Goal: Answer question/provide support

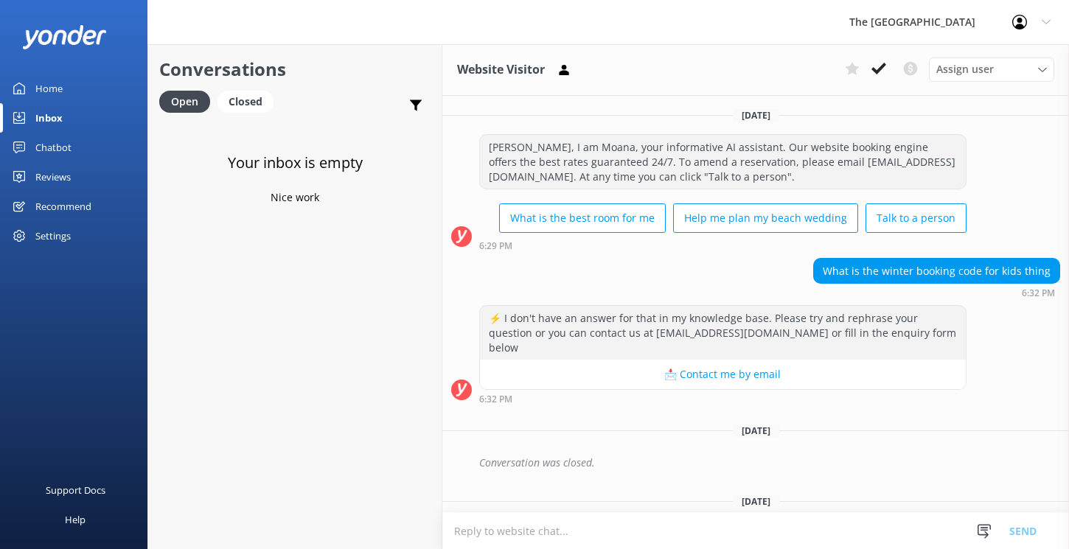
scroll to position [530, 0]
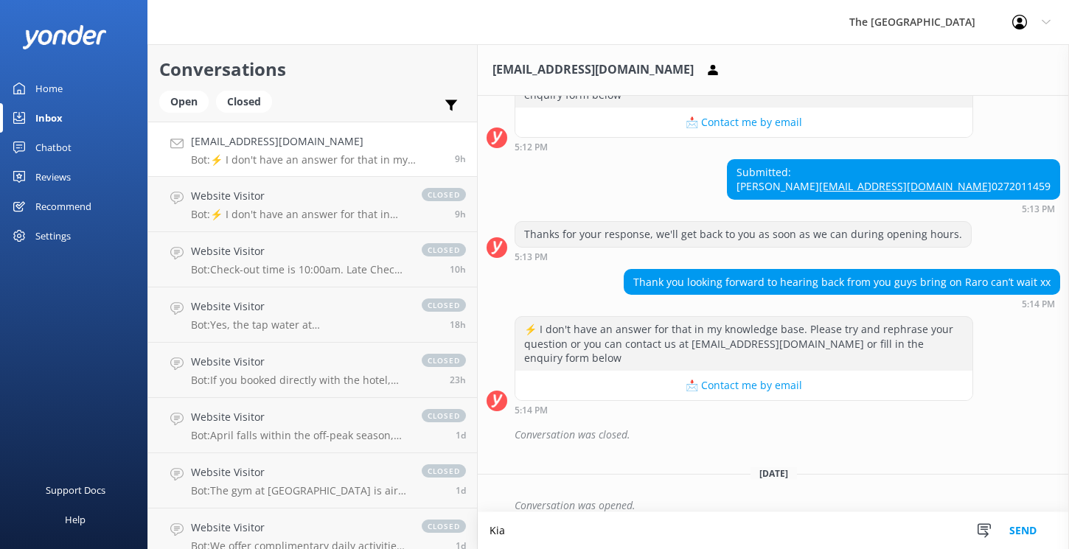
scroll to position [305, 0]
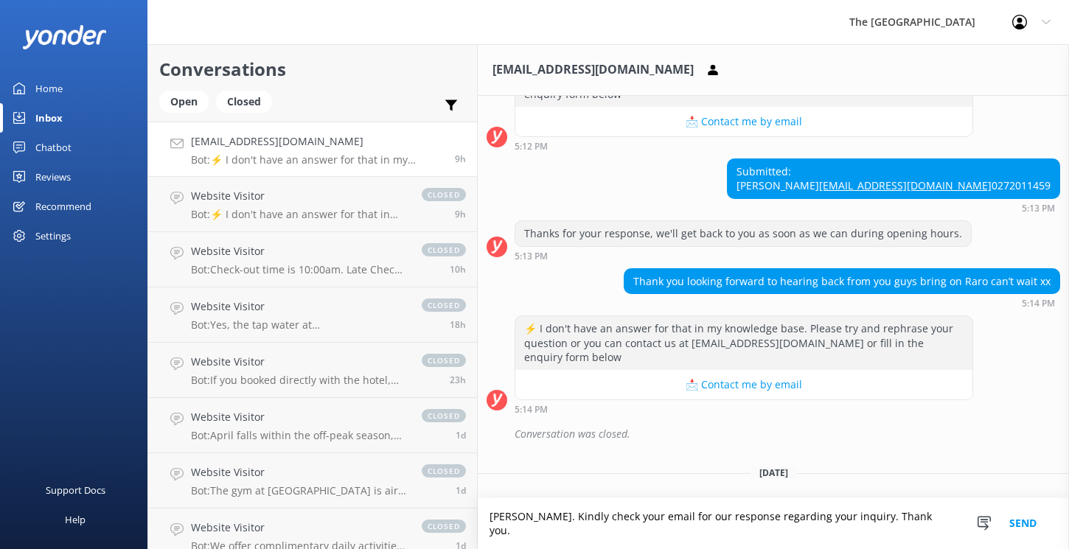
paste textarea "Please feel free to reach out if you need further assistance. Have a great day!"
click at [910, 518] on textarea "[PERSON_NAME]. Kindly check your email for our response regarding your inquiry.…" at bounding box center [773, 524] width 591 height 51
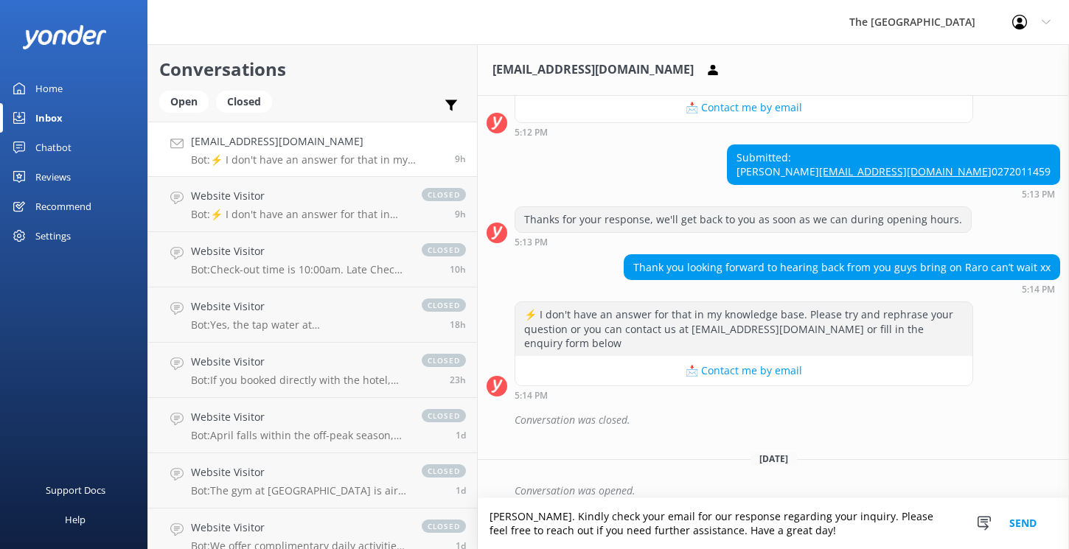
type textarea "[PERSON_NAME]. Kindly check your email for our response regarding your inquiry.…"
click at [1036, 522] on button "Send" at bounding box center [1023, 524] width 55 height 51
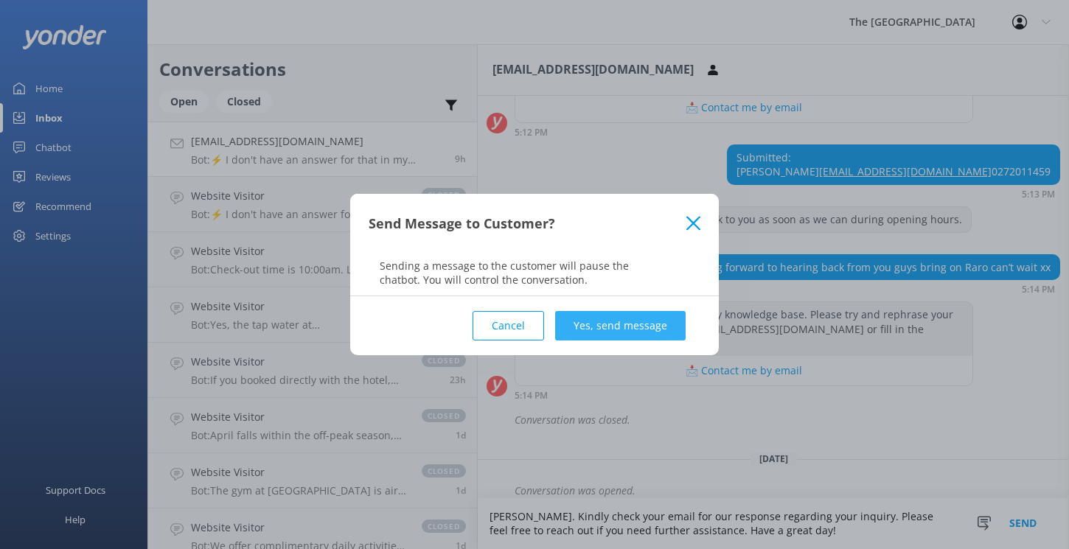
click at [648, 319] on button "Yes, send message" at bounding box center [620, 325] width 131 height 29
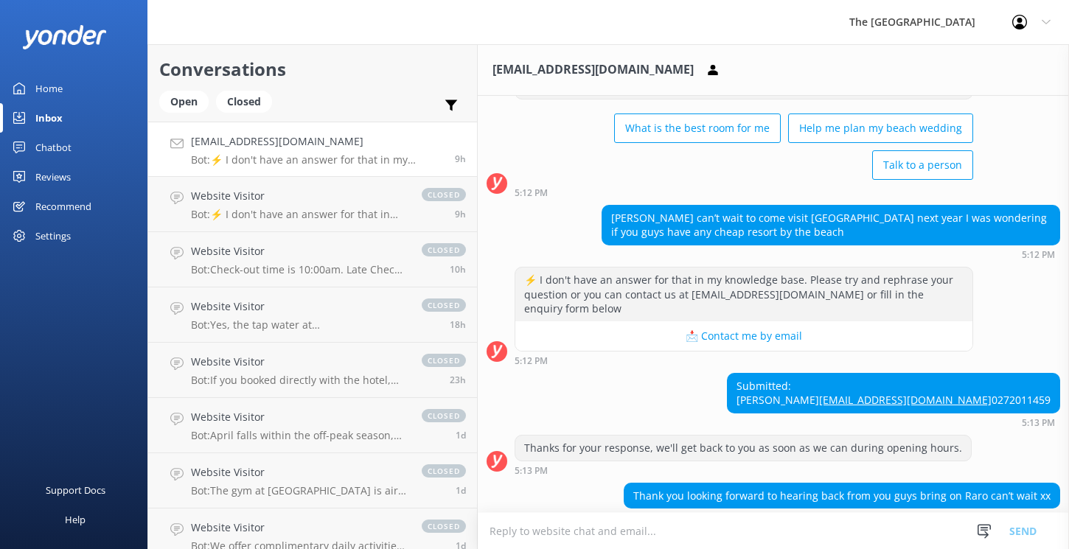
scroll to position [0, 0]
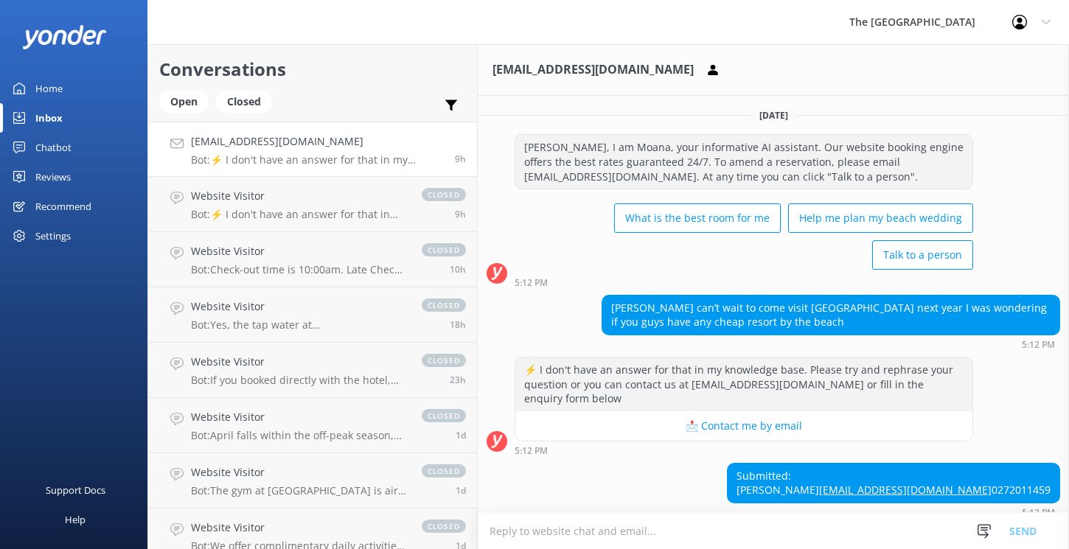
click at [1041, 21] on div "Profile Settings Logout" at bounding box center [1031, 22] width 75 height 44
click at [1004, 172] on div "[PERSON_NAME], I am Moana, your informative AI assistant. Our website booking e…" at bounding box center [773, 210] width 591 height 153
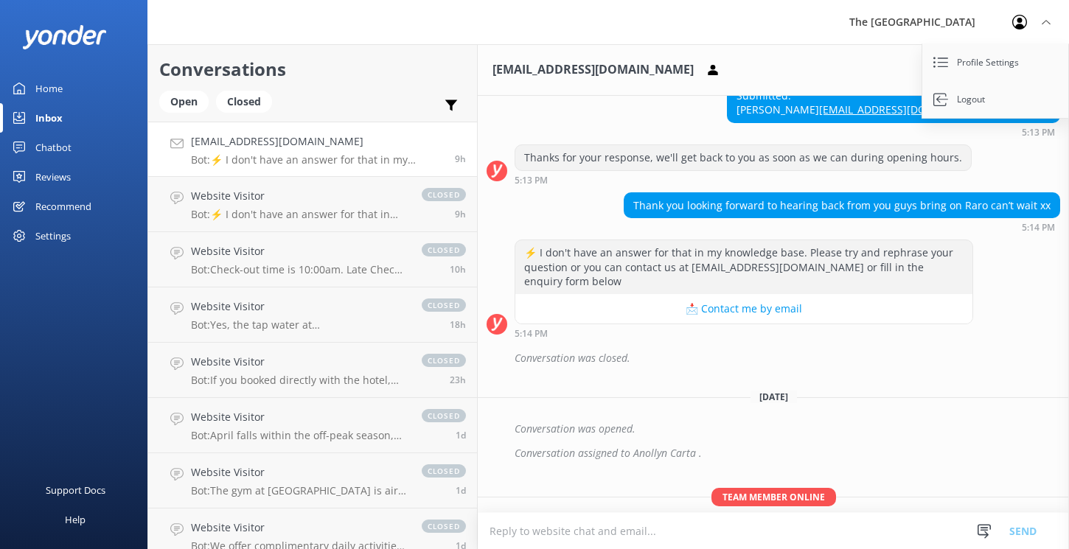
scroll to position [414, 0]
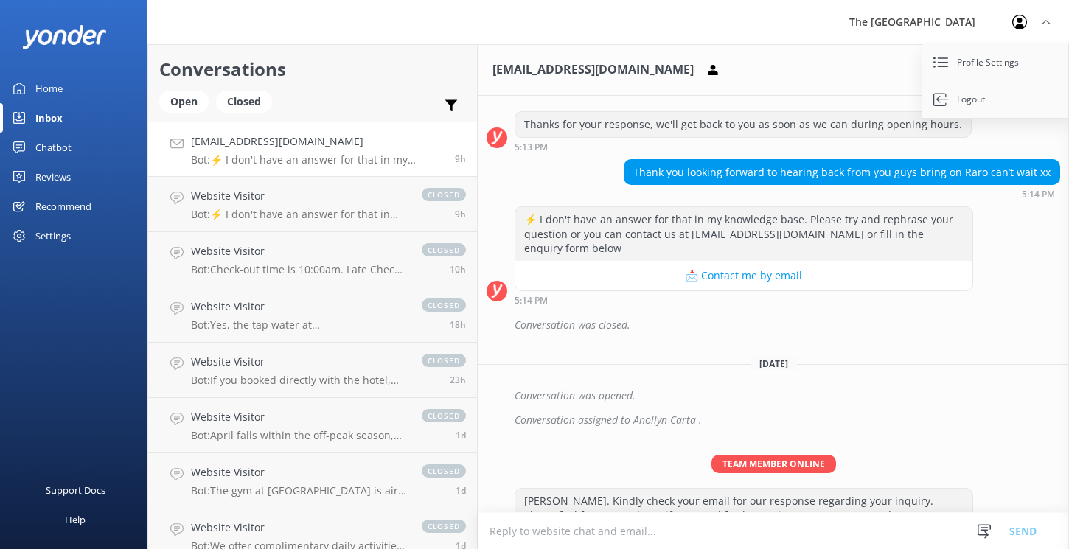
click at [514, 533] on textarea at bounding box center [773, 531] width 591 height 36
click at [191, 100] on div "Open" at bounding box center [183, 102] width 49 height 22
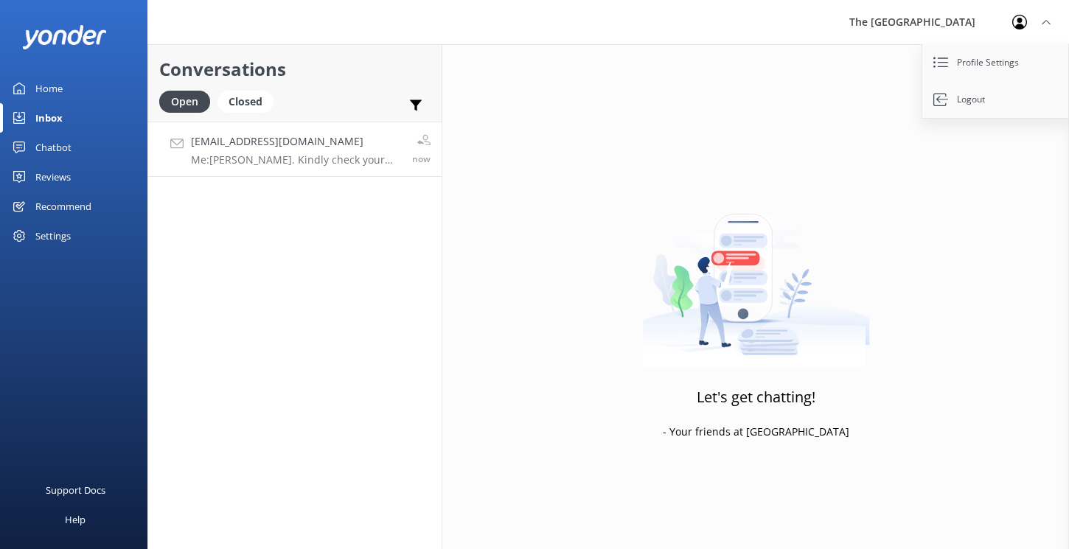
click at [254, 157] on p "Me: [PERSON_NAME]. Kindly check your email for our response regarding your inqu…" at bounding box center [296, 159] width 210 height 13
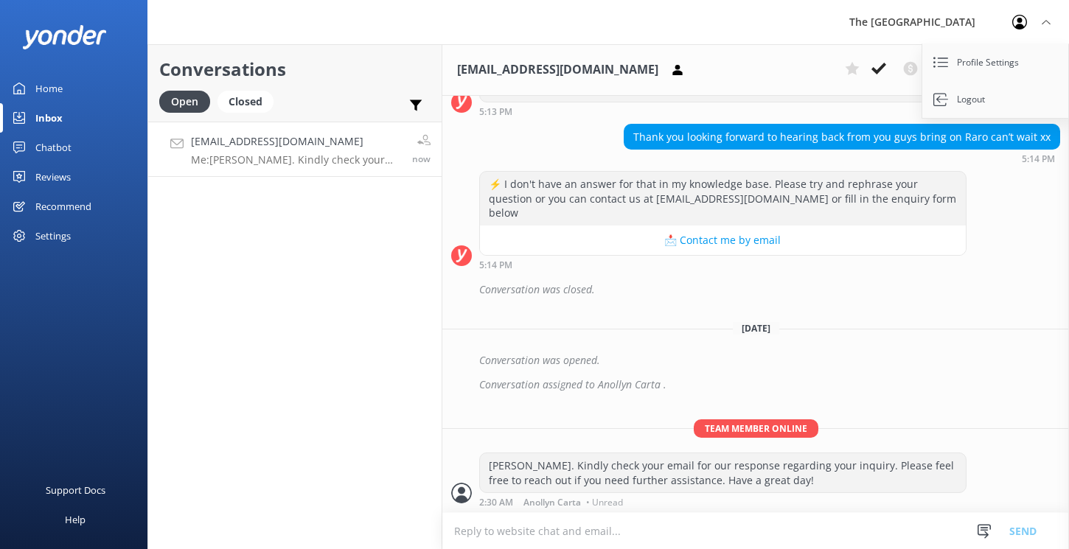
scroll to position [414, 0]
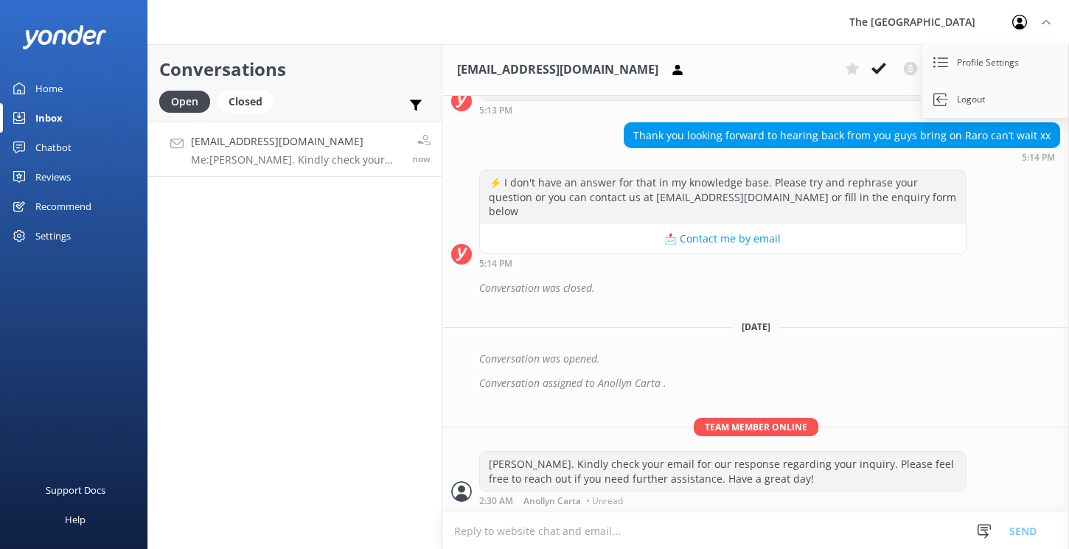
click at [994, 261] on div "⚡ I don't have an answer for that in my knowledge base. Please try and rephrase…" at bounding box center [755, 219] width 627 height 99
click at [882, 68] on use at bounding box center [879, 69] width 15 height 12
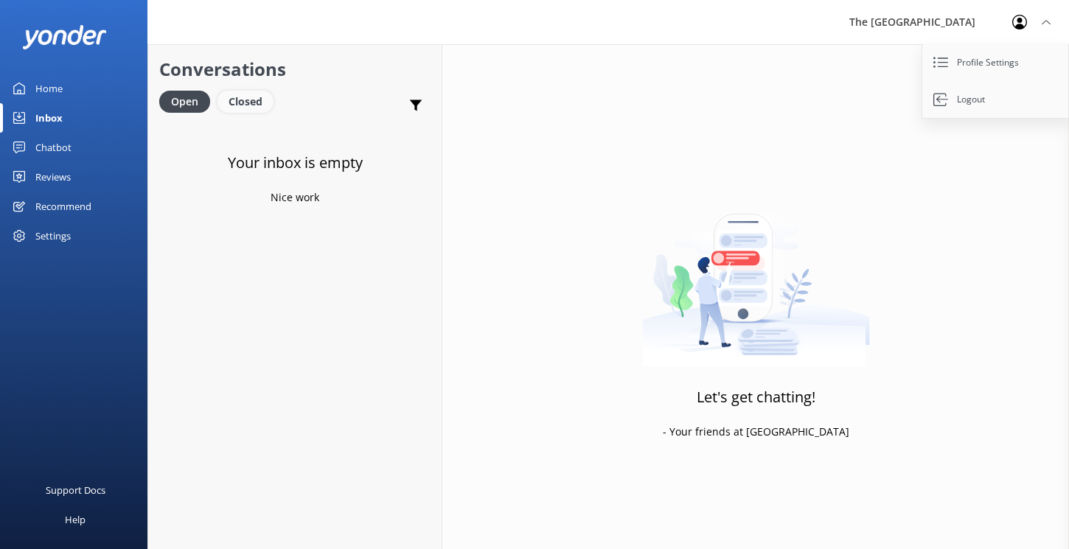
click at [249, 105] on div "Closed" at bounding box center [246, 102] width 56 height 22
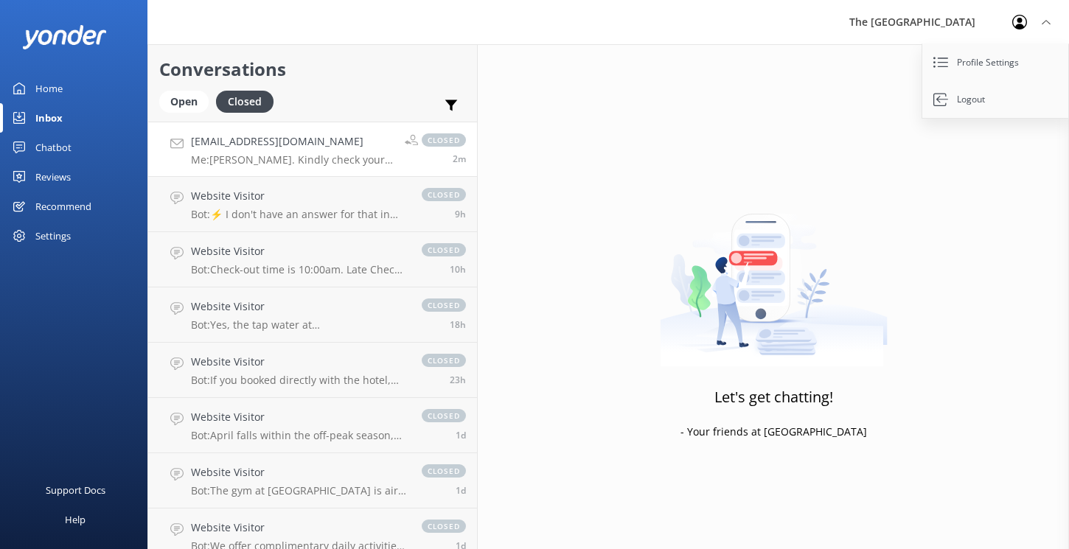
click at [282, 159] on p "Me: [PERSON_NAME]. Kindly check your email for our response regarding your inqu…" at bounding box center [292, 159] width 203 height 13
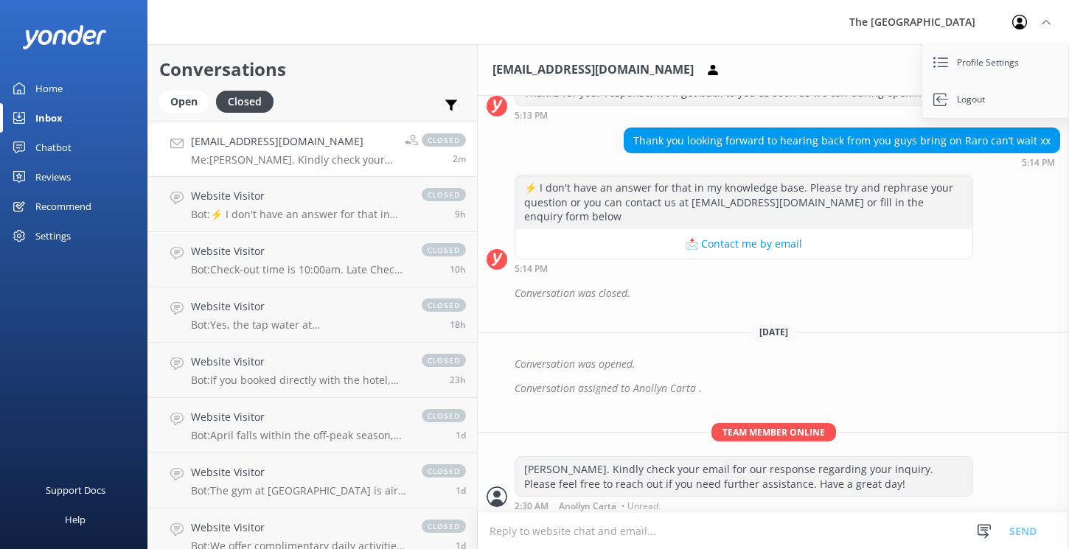
scroll to position [446, 0]
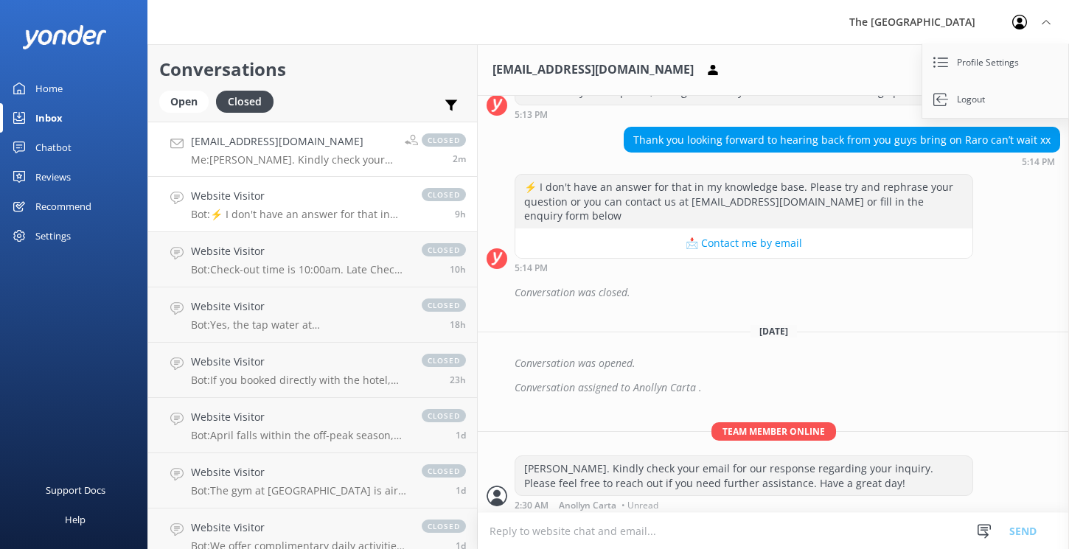
click at [257, 223] on link "Website Visitor Bot: ⚡ I don't have an answer for that in my knowledge base. Pl…" at bounding box center [312, 204] width 329 height 55
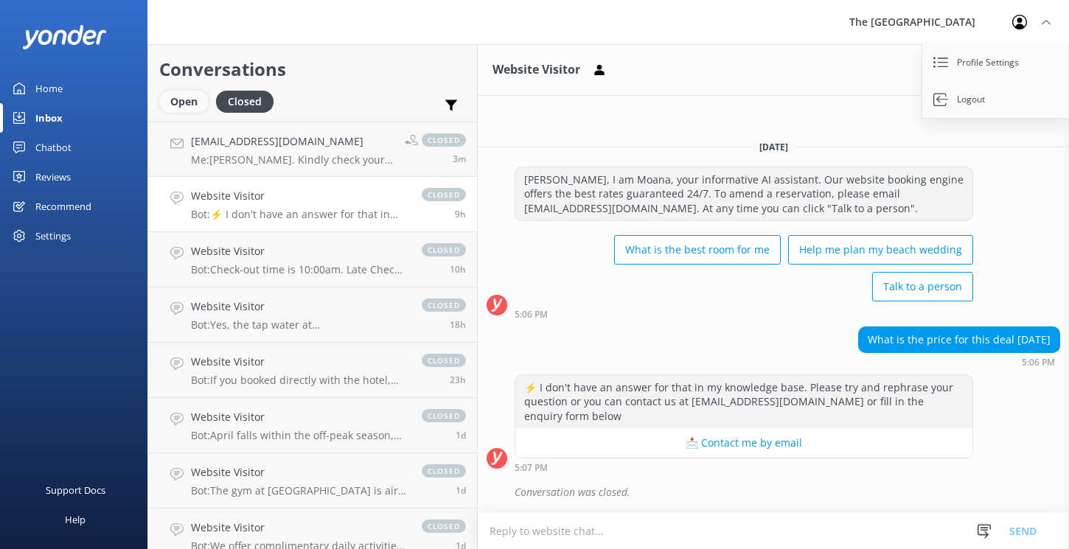
click at [190, 107] on div "Open" at bounding box center [183, 102] width 49 height 22
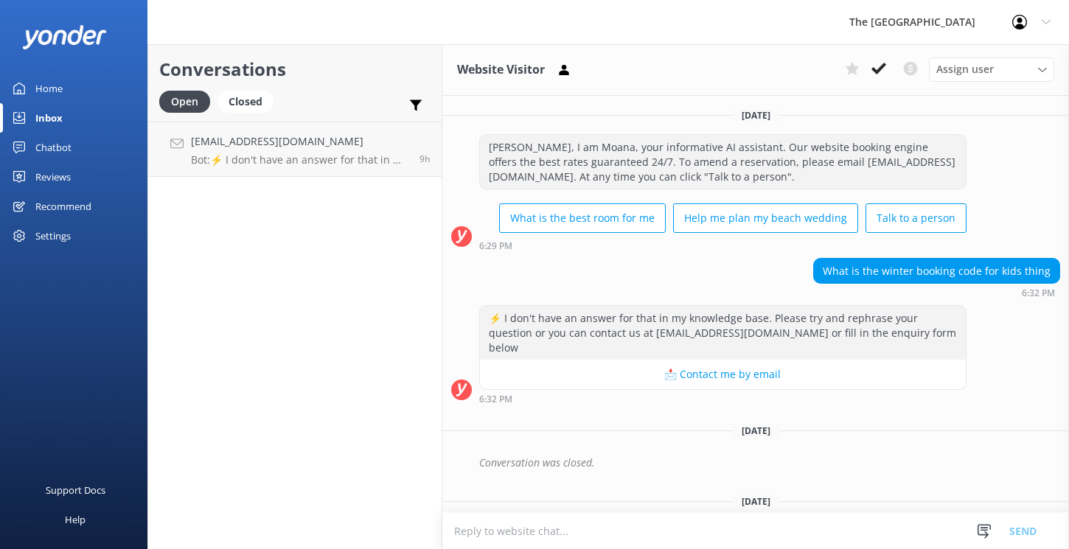
scroll to position [530, 0]
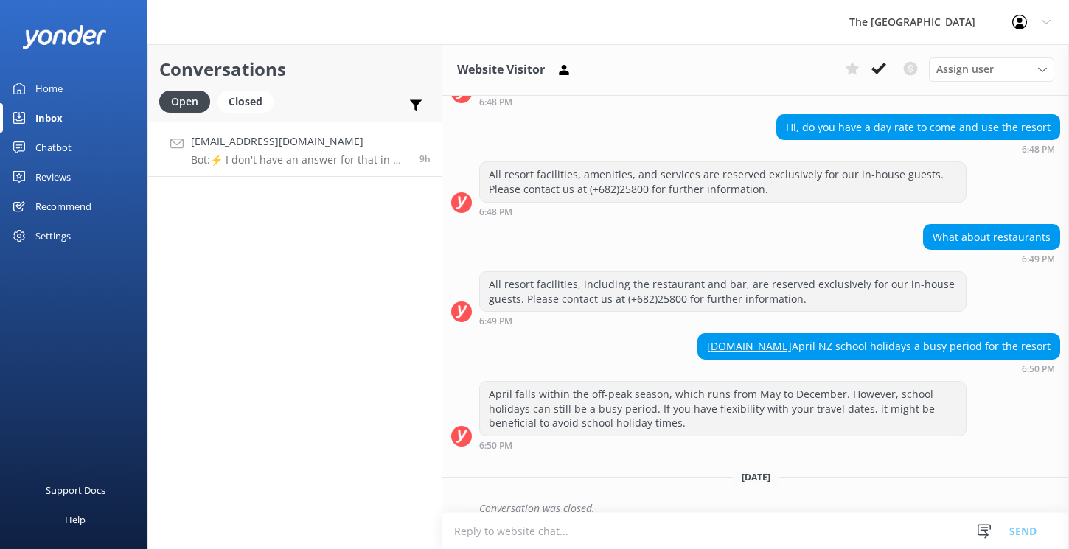
click at [282, 153] on p "Bot: ⚡ I don't have an answer for that in my knowledge base. Please try and rep…" at bounding box center [300, 159] width 218 height 13
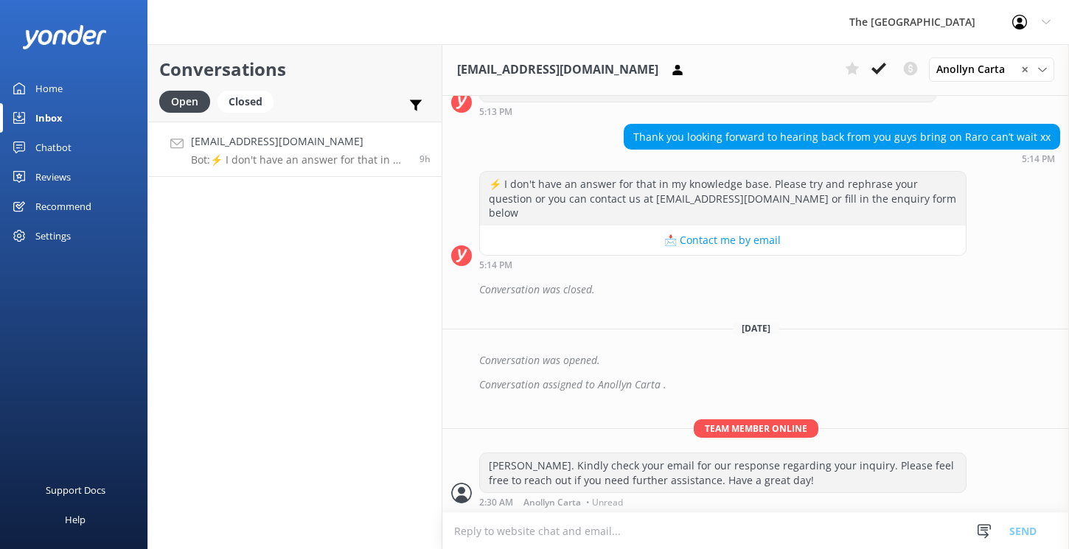
scroll to position [446, 0]
